Goal: Transaction & Acquisition: Book appointment/travel/reservation

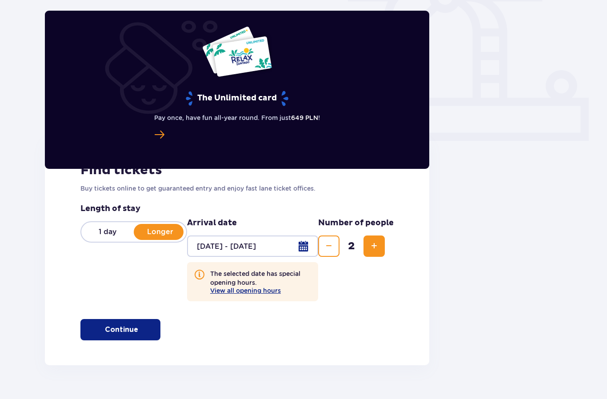
scroll to position [284, 0]
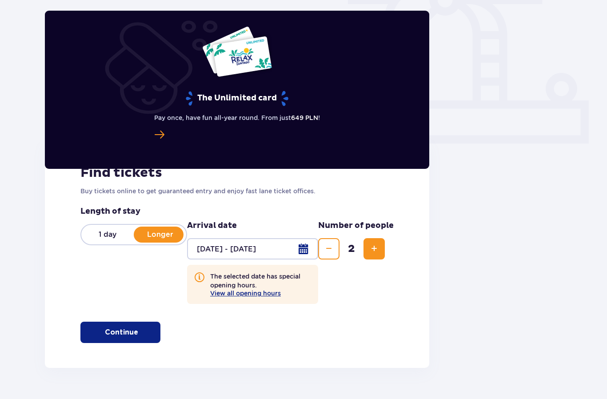
click at [264, 295] on button "View all opening hours" at bounding box center [245, 293] width 71 height 7
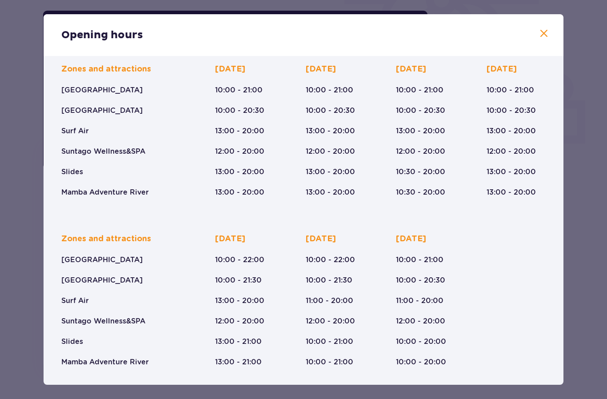
scroll to position [71, 0]
click at [547, 30] on span at bounding box center [544, 33] width 11 height 11
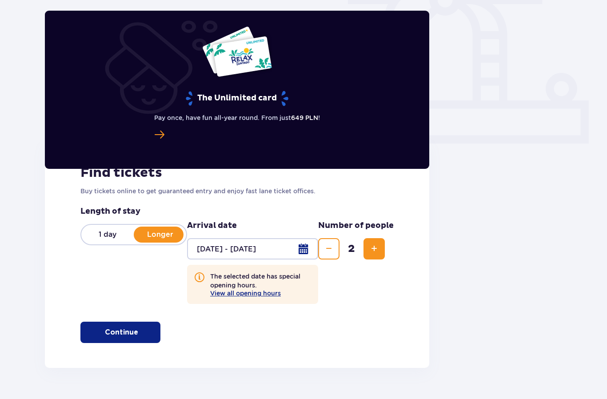
click at [127, 340] on button "Continue" at bounding box center [120, 332] width 80 height 21
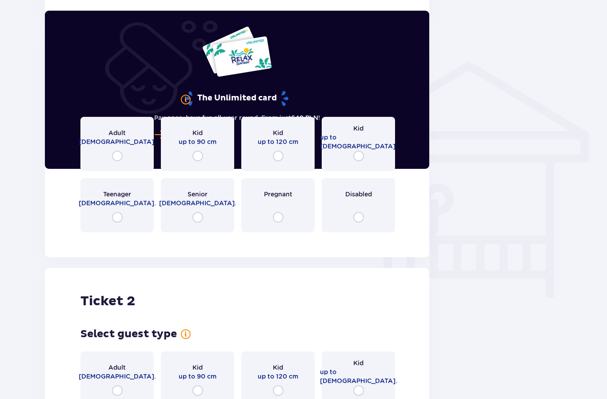
scroll to position [629, 0]
click at [361, 157] on input "radio" at bounding box center [358, 155] width 11 height 11
radio input "true"
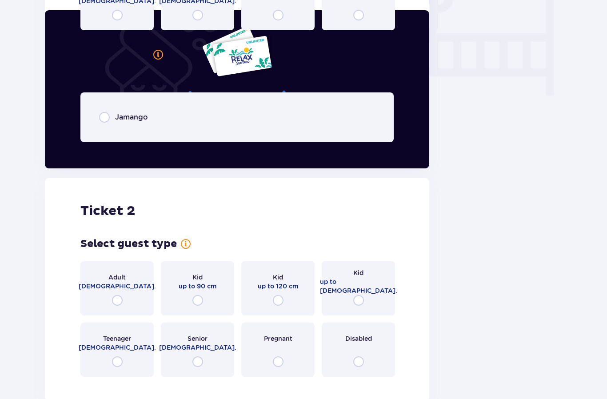
scroll to position [892, 0]
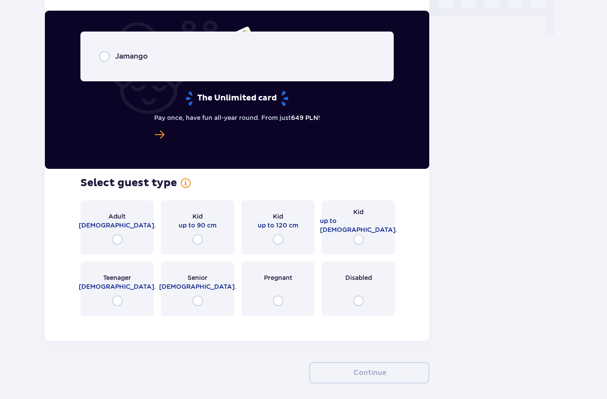
click at [123, 244] on input "radio" at bounding box center [117, 239] width 11 height 11
radio input "true"
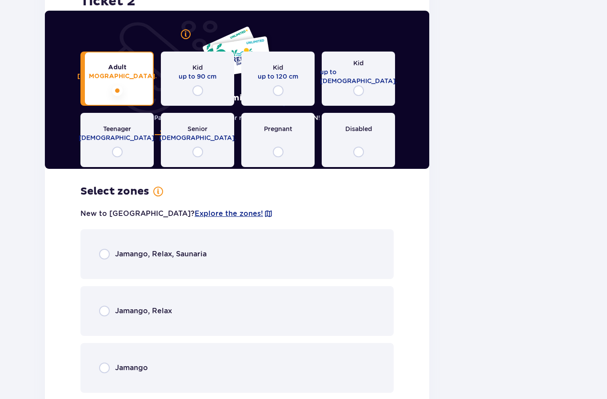
scroll to position [1118, 0]
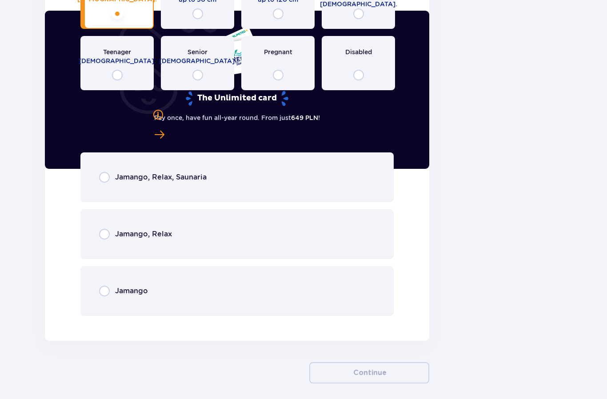
click at [106, 180] on input "radio" at bounding box center [104, 177] width 11 height 11
radio input "true"
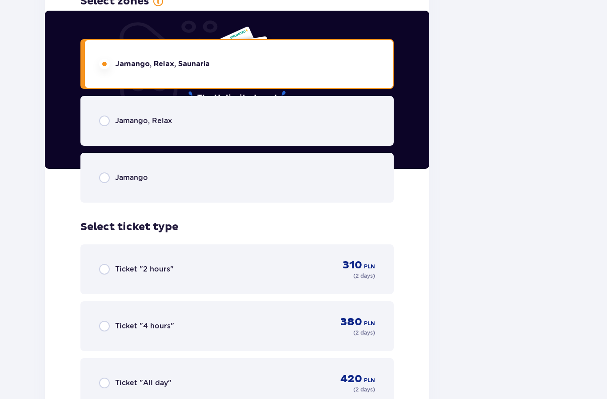
scroll to position [1323, 0]
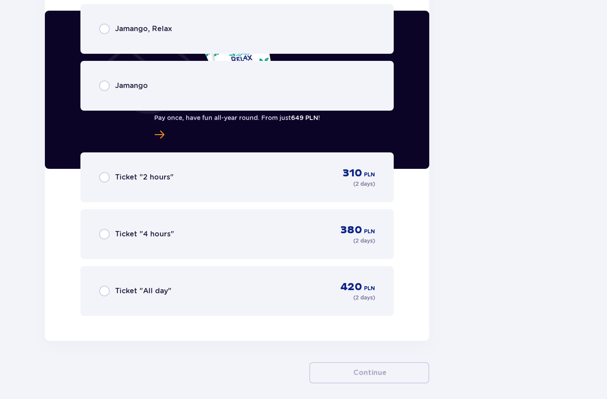
click at [106, 176] on input "radio" at bounding box center [104, 177] width 11 height 11
radio input "true"
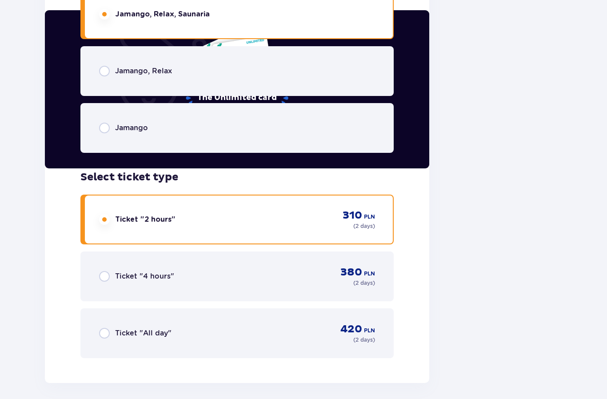
scroll to position [1281, 0]
click at [109, 335] on input "radio" at bounding box center [104, 333] width 11 height 11
radio input "true"
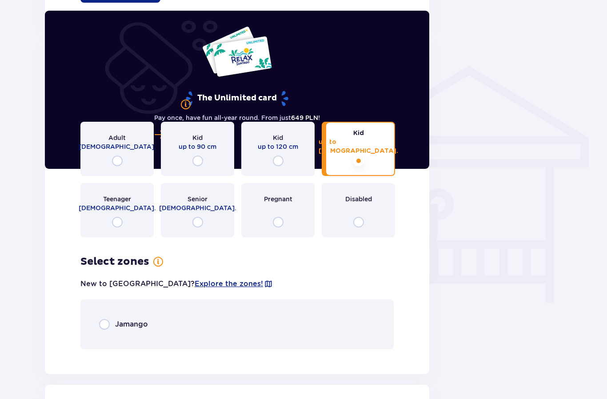
scroll to position [623, 0]
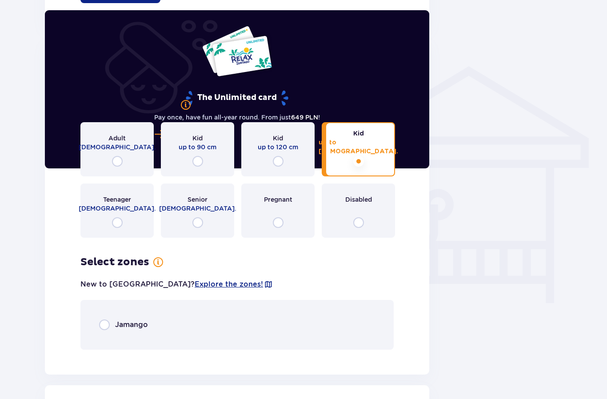
click at [100, 328] on input "radio" at bounding box center [104, 325] width 11 height 11
radio input "true"
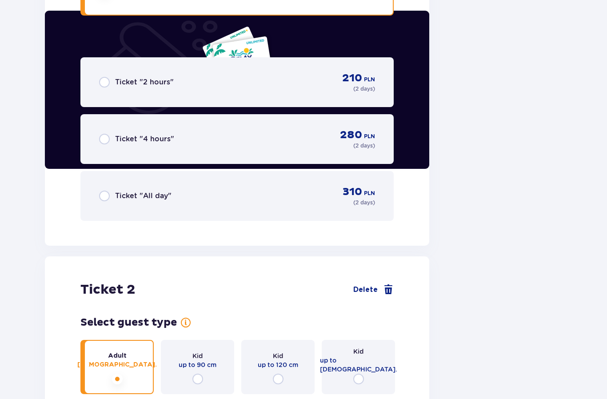
scroll to position [958, 0]
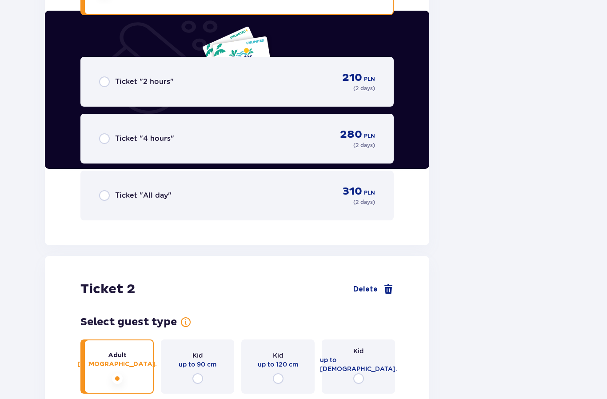
click at [125, 197] on span "Ticket "All day"" at bounding box center [143, 196] width 56 height 10
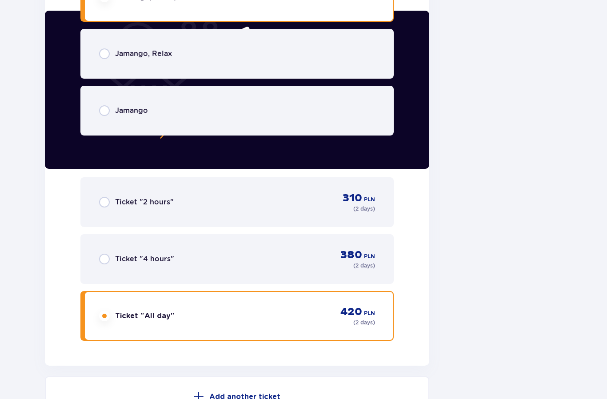
scroll to position [1619, 0]
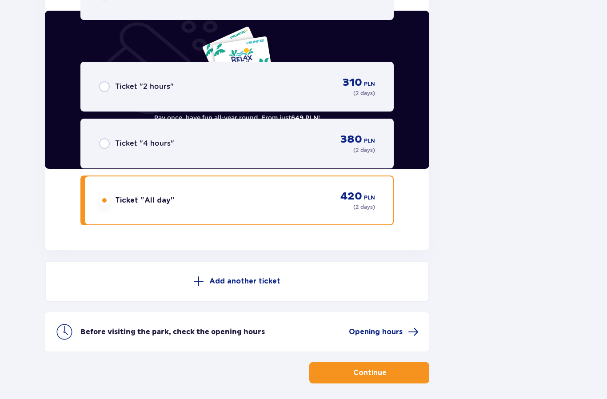
click at [372, 374] on p "Continue" at bounding box center [369, 373] width 33 height 10
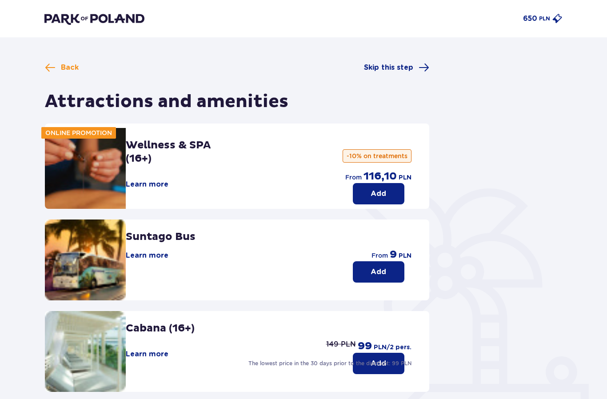
click at [389, 267] on button "Add" at bounding box center [379, 271] width 52 height 21
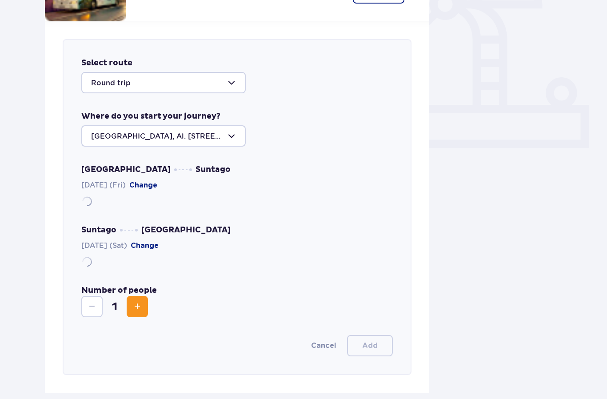
scroll to position [284, 0]
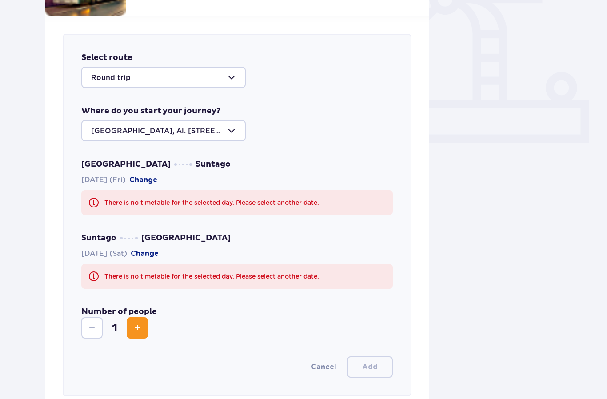
click at [228, 79] on div at bounding box center [163, 77] width 164 height 21
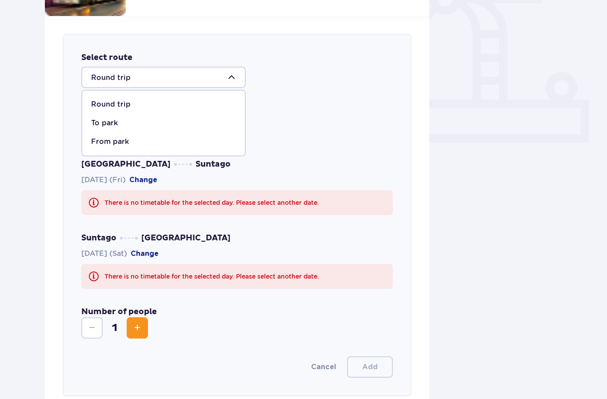
click at [352, 110] on div "Where do you start your journey? [GEOGRAPHIC_DATA], Al. [STREET_ADDRESS]" at bounding box center [237, 124] width 312 height 36
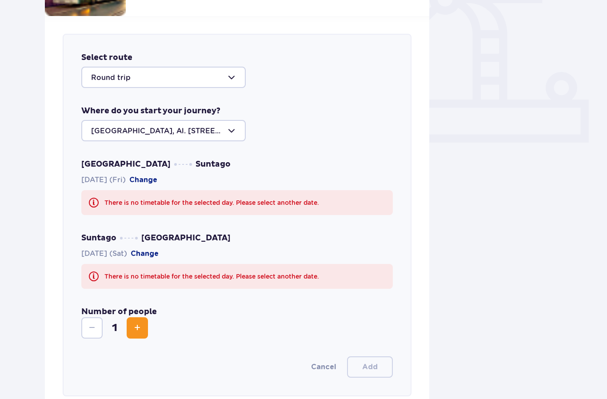
click at [236, 130] on div at bounding box center [163, 130] width 164 height 21
click at [311, 142] on div "Select route Round trip Where do you start your journey? [GEOGRAPHIC_DATA], Al.…" at bounding box center [237, 215] width 349 height 363
click at [139, 177] on span "[DATE] (Fri) Change" at bounding box center [119, 180] width 76 height 10
click at [156, 184] on button "Change" at bounding box center [143, 180] width 28 height 10
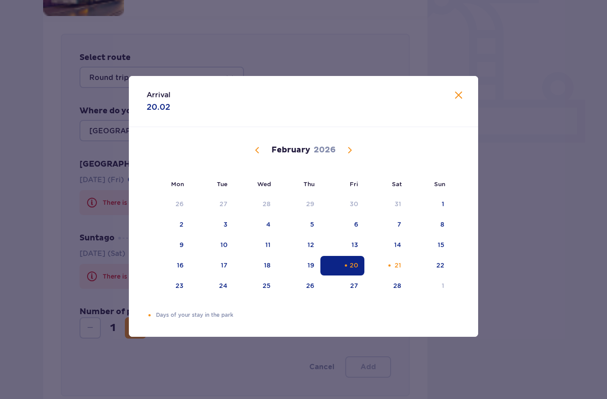
click at [356, 270] on div "20" at bounding box center [354, 265] width 8 height 9
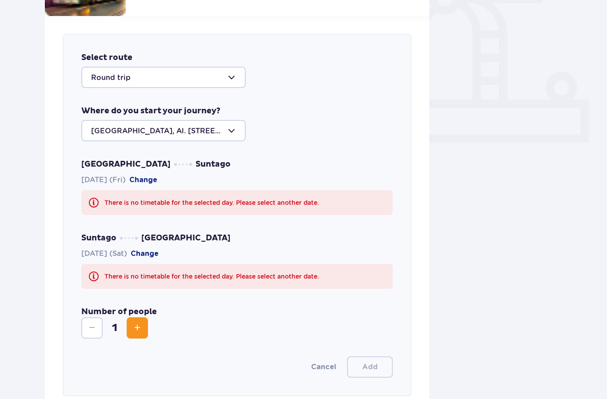
click at [136, 325] on span "Increase" at bounding box center [137, 328] width 11 height 11
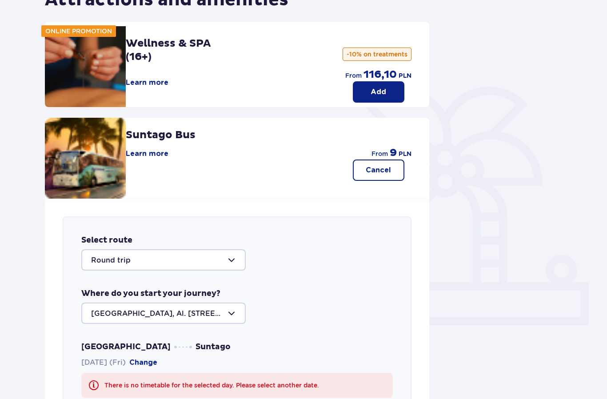
scroll to position [101, 0]
click at [378, 167] on p "Cancel" at bounding box center [378, 171] width 25 height 10
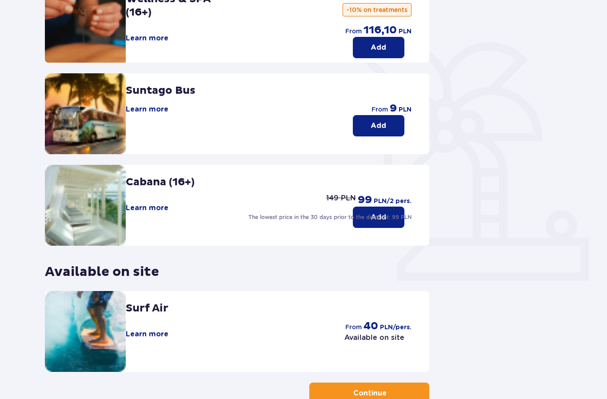
scroll to position [166, 0]
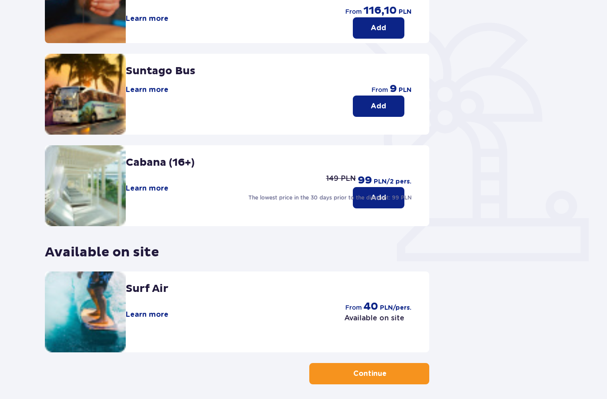
click at [385, 378] on span "button" at bounding box center [387, 373] width 9 height 9
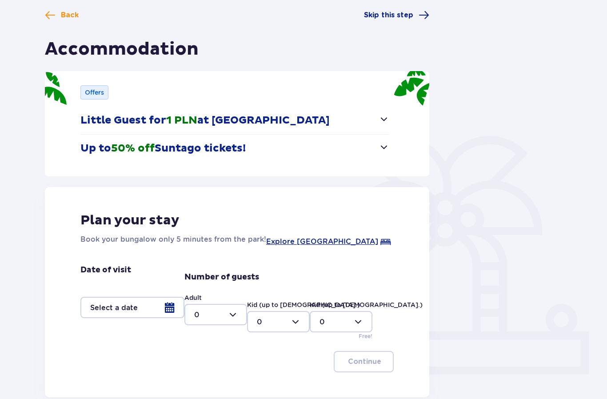
scroll to position [52, 0]
click at [172, 306] on div at bounding box center [132, 307] width 104 height 21
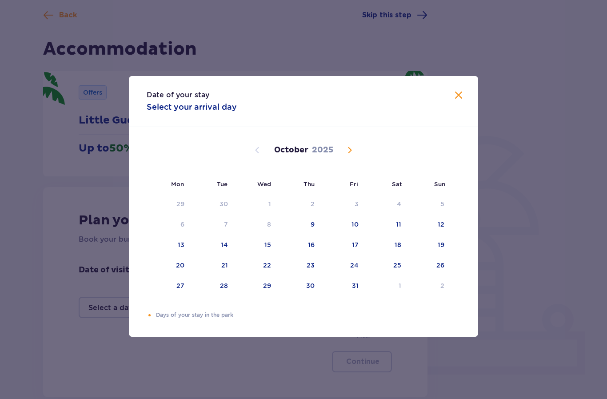
click at [351, 156] on span "Next month" at bounding box center [349, 150] width 11 height 11
click at [350, 156] on span "Next month" at bounding box center [349, 150] width 11 height 11
click at [348, 156] on span "Next month" at bounding box center [349, 150] width 11 height 11
click at [353, 270] on div "20" at bounding box center [354, 265] width 8 height 9
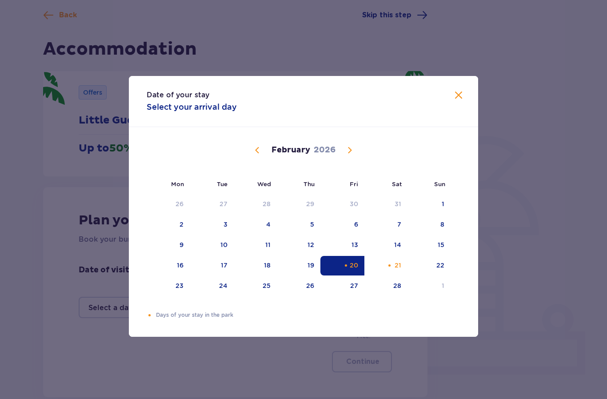
click at [396, 276] on div "21" at bounding box center [385, 266] width 43 height 20
type input "[DATE] - [DATE]"
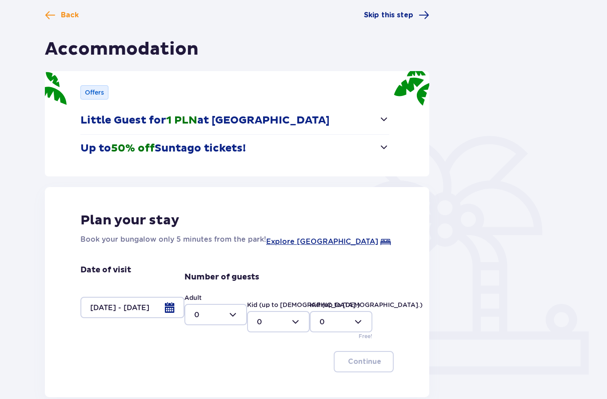
click at [459, 107] on div "Back Skip this step Accommodation Offers Little Guest for 1 PLN at [GEOGRAPHIC_…" at bounding box center [303, 220] width 532 height 420
click at [231, 313] on div at bounding box center [215, 314] width 63 height 21
click at [211, 380] on div "2" at bounding box center [215, 379] width 43 height 10
type input "2"
click at [296, 319] on div at bounding box center [278, 321] width 63 height 21
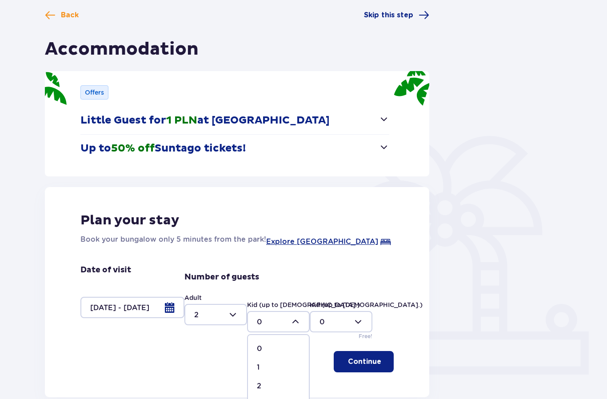
click at [268, 367] on div "1" at bounding box center [278, 368] width 43 height 10
type input "1"
click at [368, 361] on p "Continue" at bounding box center [364, 362] width 33 height 10
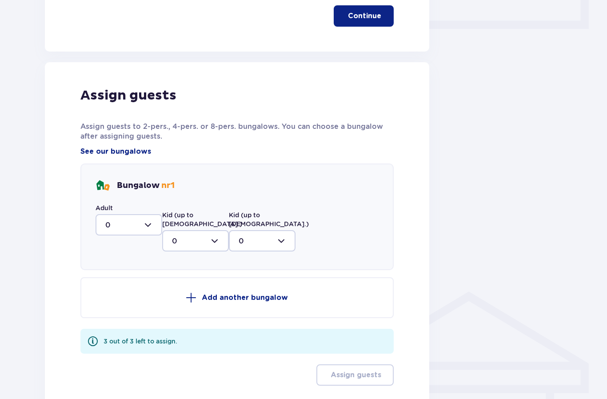
scroll to position [401, 0]
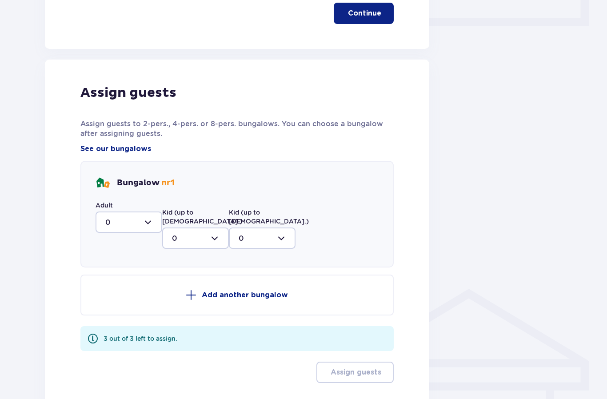
click at [153, 225] on div at bounding box center [129, 222] width 67 height 21
click at [121, 287] on div "2" at bounding box center [128, 287] width 47 height 10
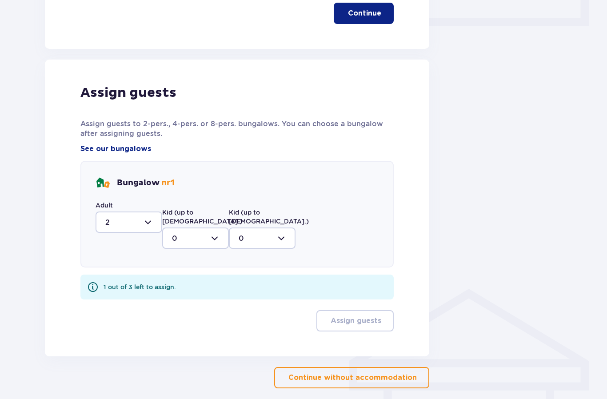
scroll to position [396, 0]
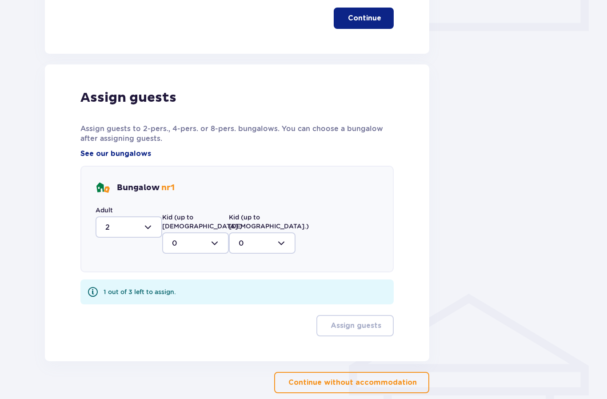
click at [139, 227] on div at bounding box center [129, 226] width 67 height 21
click at [118, 266] on span "1" at bounding box center [128, 273] width 65 height 19
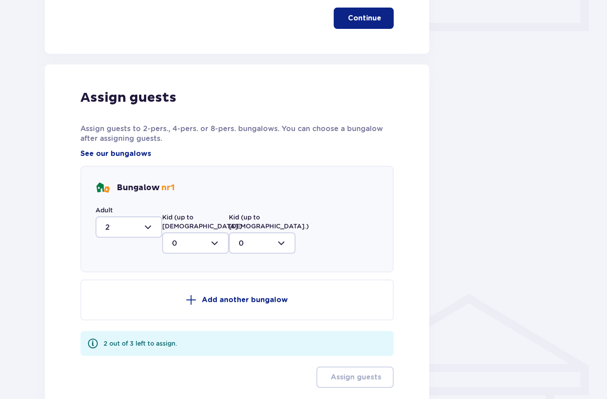
type input "1"
click at [219, 233] on div at bounding box center [195, 242] width 67 height 21
click at [186, 284] on div "1" at bounding box center [195, 289] width 47 height 10
type input "1"
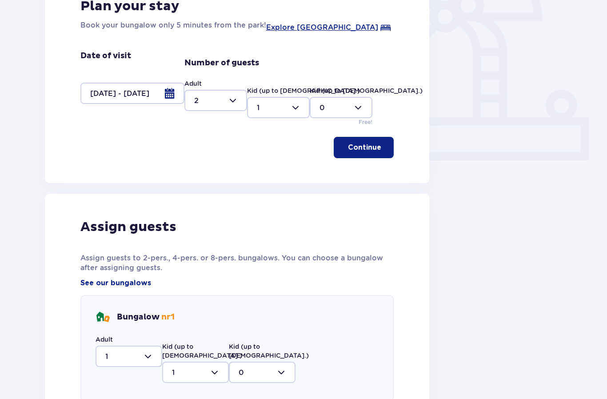
scroll to position [258, 0]
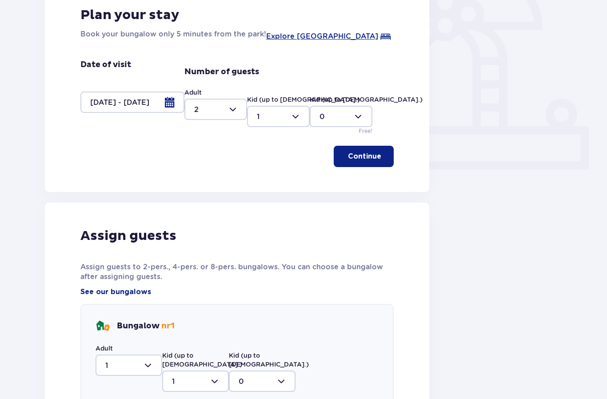
click at [232, 105] on div at bounding box center [215, 109] width 63 height 21
click at [208, 153] on div "1" at bounding box center [215, 155] width 43 height 10
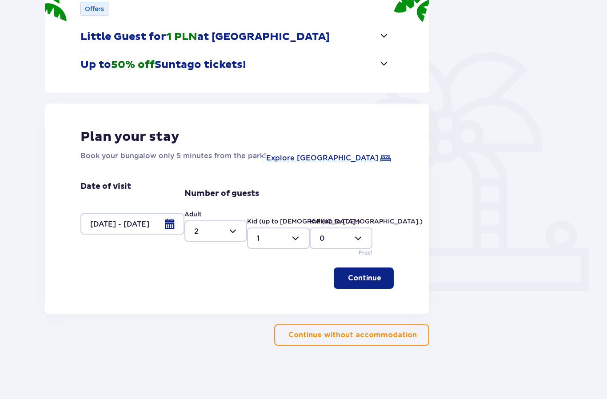
type input "1"
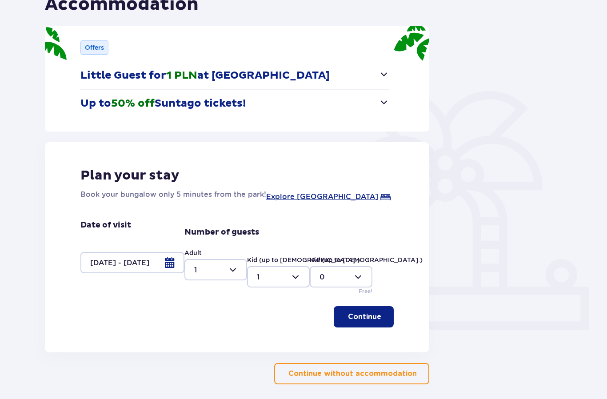
click at [375, 315] on p "Continue" at bounding box center [364, 317] width 33 height 10
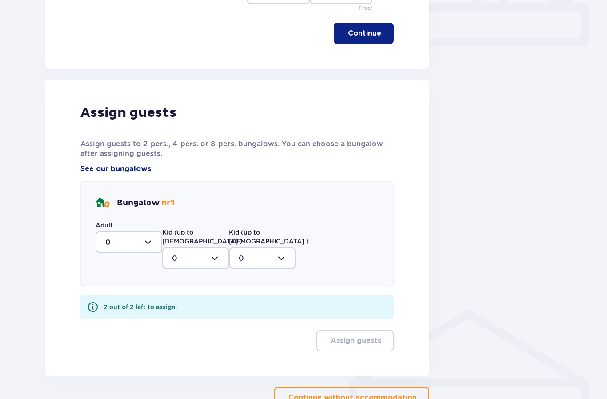
scroll to position [396, 0]
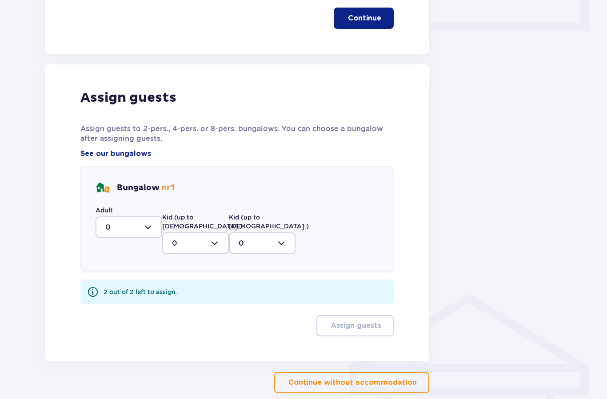
click at [152, 226] on div at bounding box center [129, 226] width 67 height 21
click at [127, 280] on span "1" at bounding box center [128, 273] width 65 height 19
type input "1"
click at [216, 233] on div at bounding box center [195, 242] width 67 height 21
click at [191, 280] on span "1" at bounding box center [195, 289] width 65 height 19
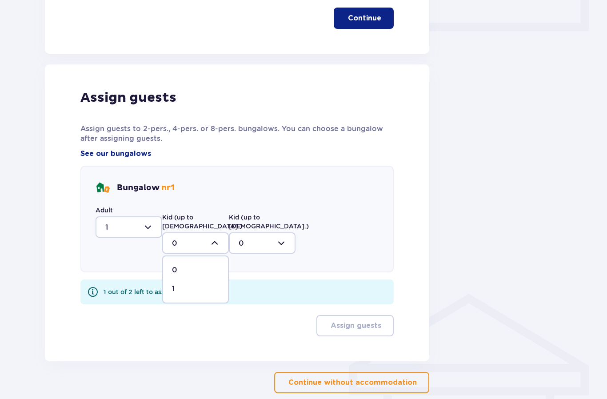
type input "1"
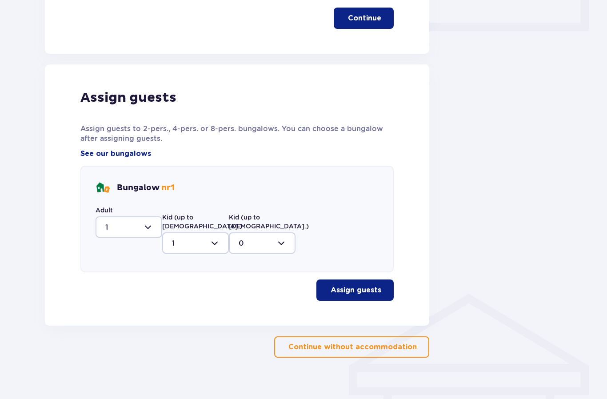
scroll to position [360, 0]
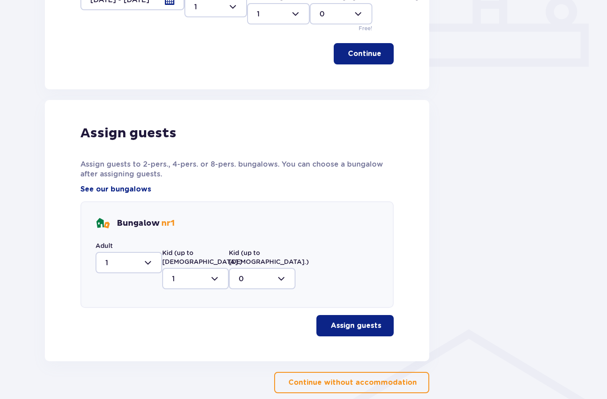
click at [361, 321] on p "Assign guests" at bounding box center [356, 326] width 51 height 10
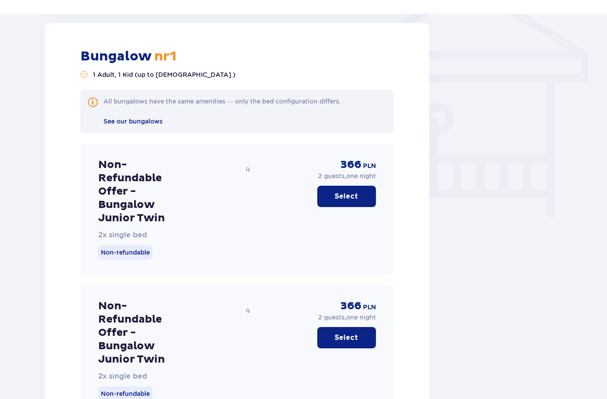
scroll to position [709, 0]
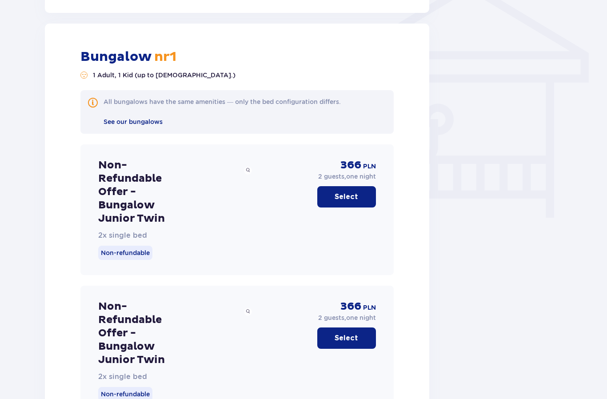
click at [353, 192] on p "Select" at bounding box center [347, 197] width 24 height 10
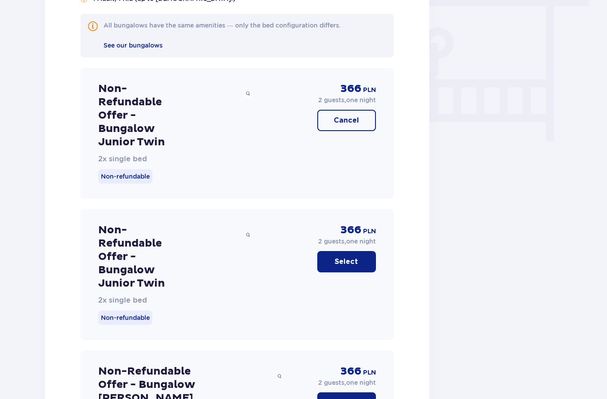
scroll to position [780, 0]
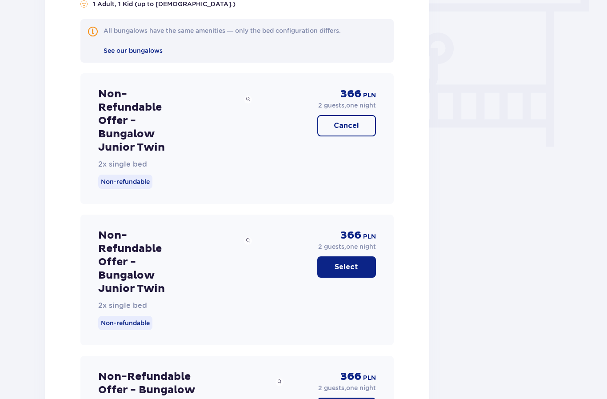
click at [346, 121] on p "Cancel" at bounding box center [346, 126] width 25 height 10
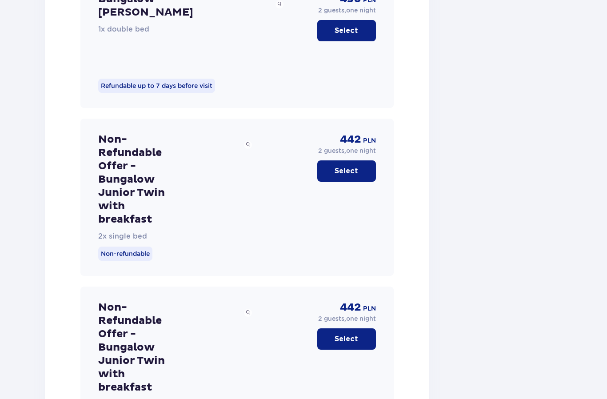
scroll to position [1910, 0]
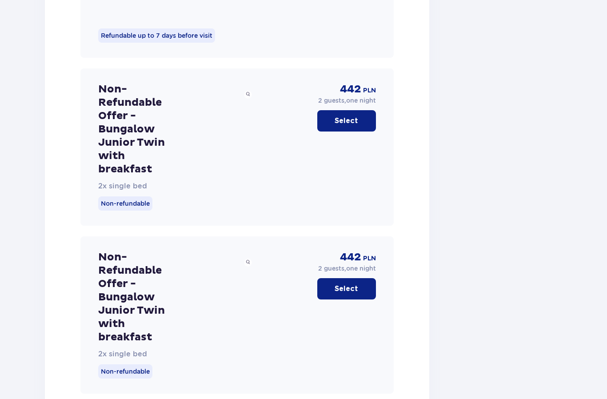
click at [348, 116] on p "Select" at bounding box center [347, 121] width 24 height 10
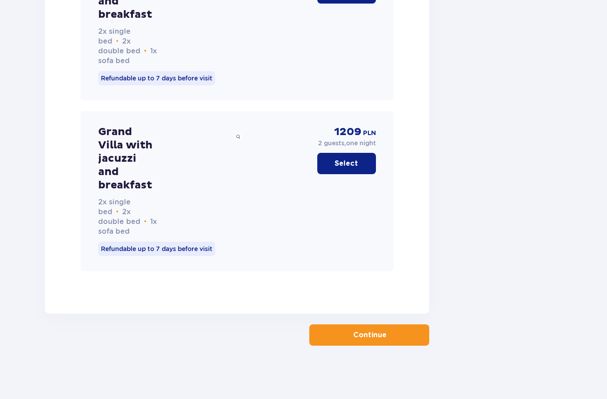
scroll to position [6777, 0]
click at [375, 340] on p "Continue" at bounding box center [369, 335] width 33 height 10
